Goal: Find specific page/section: Find specific page/section

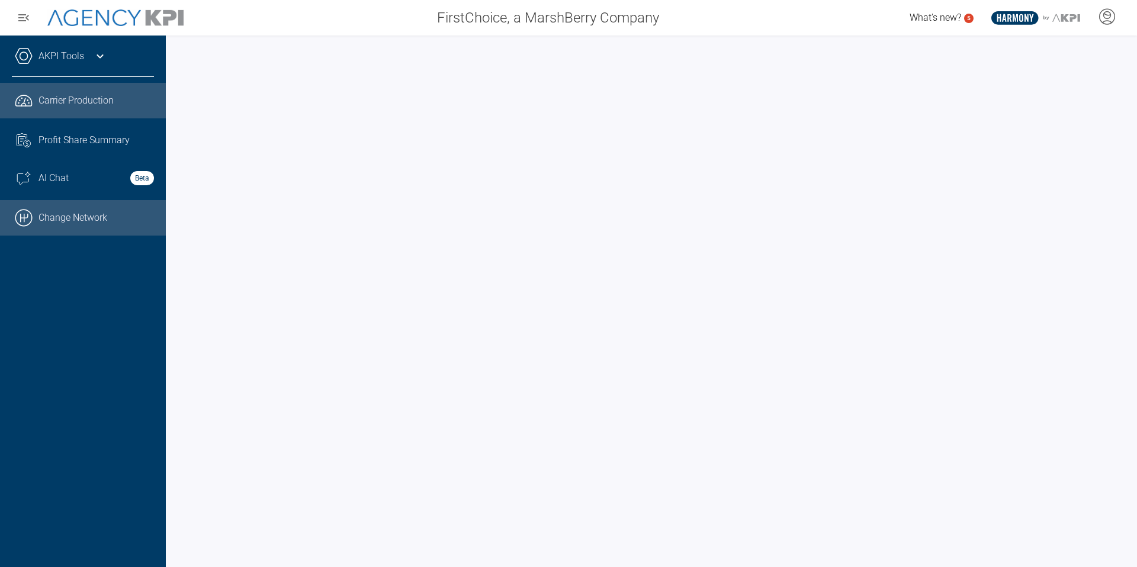
click at [89, 217] on link ".cls-1{fill:none;stroke:#000;stroke-linecap:round;stroke-linejoin:round;stroke-…" at bounding box center [83, 218] width 166 height 36
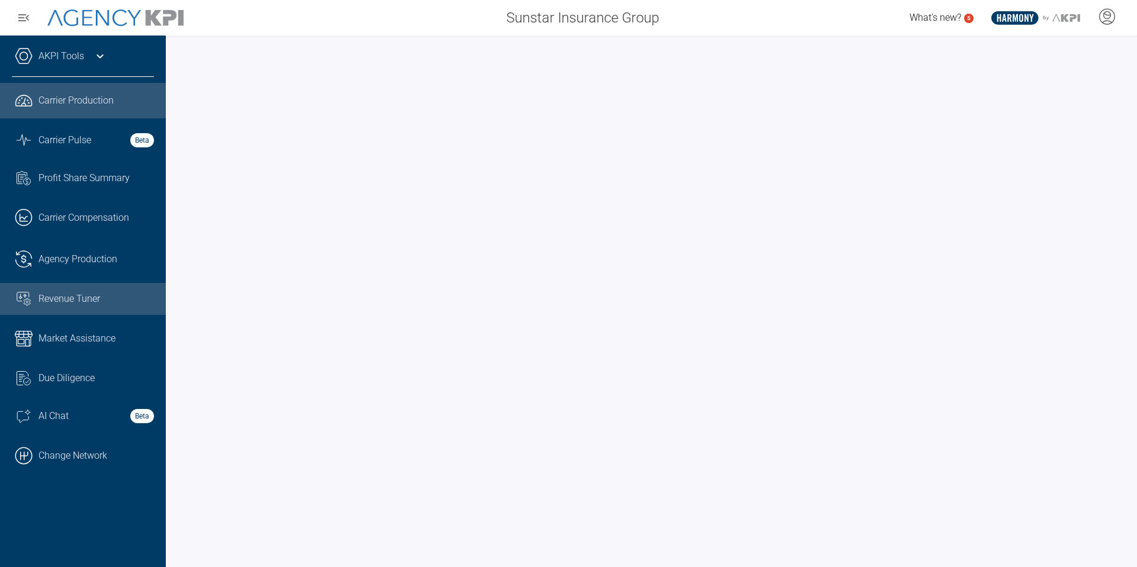
click at [80, 295] on span "Revenue Tuner" at bounding box center [69, 299] width 62 height 14
click at [100, 57] on icon at bounding box center [100, 56] width 7 height 4
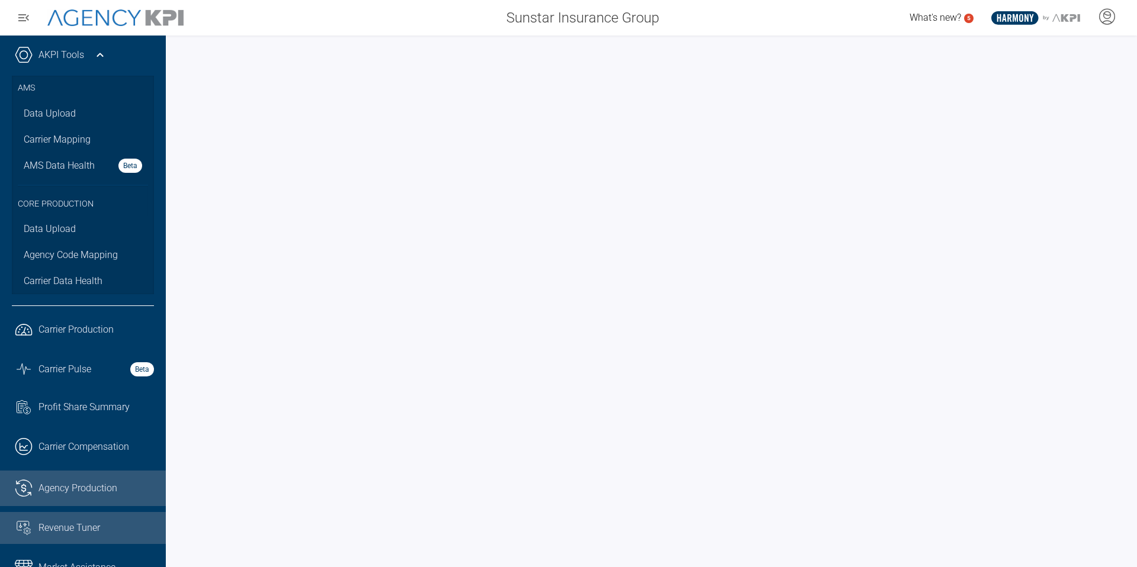
scroll to position [4, 0]
